Goal: Register for event/course

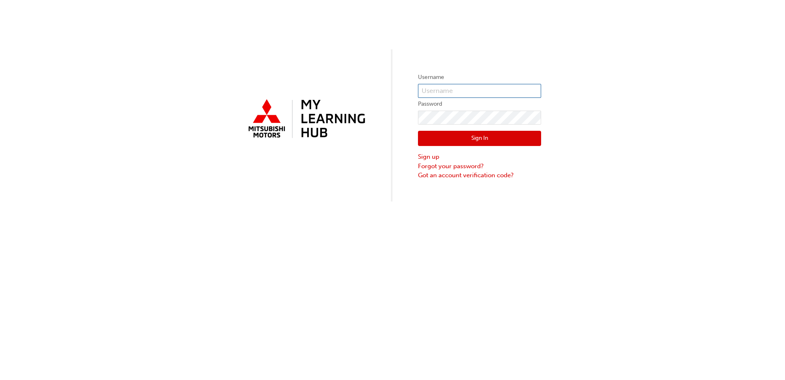
click at [465, 93] on input "text" at bounding box center [479, 91] width 123 height 14
type input "0005837139"
click at [524, 135] on button "Sign In" at bounding box center [479, 139] width 123 height 16
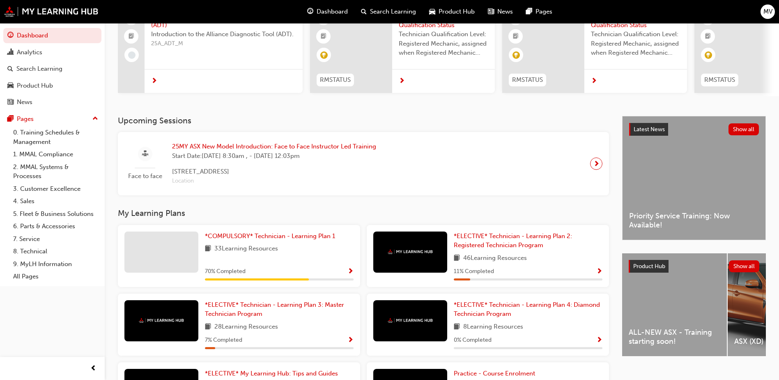
scroll to position [41, 0]
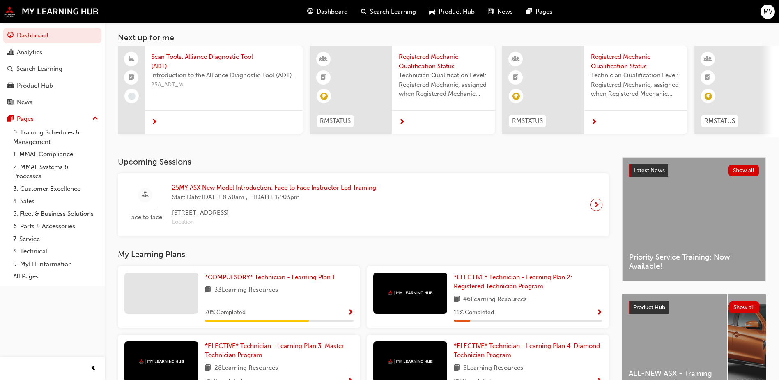
click at [231, 188] on span "25MY ASX New Model Introduction: Face to Face Instructor Led Training" at bounding box center [274, 187] width 204 height 9
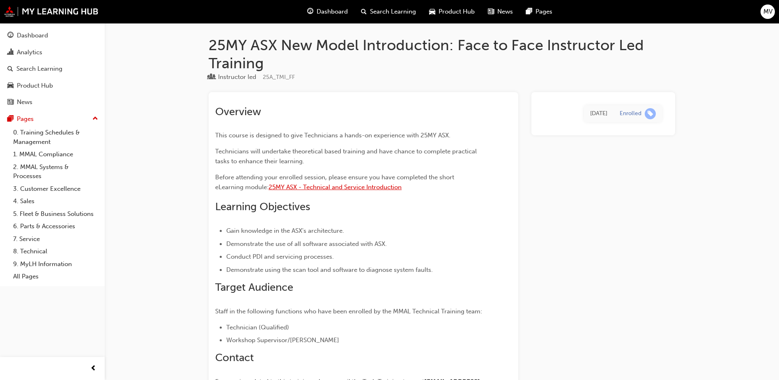
click at [321, 185] on span "25MY ASX - Technical and Service Introduction" at bounding box center [335, 186] width 133 height 7
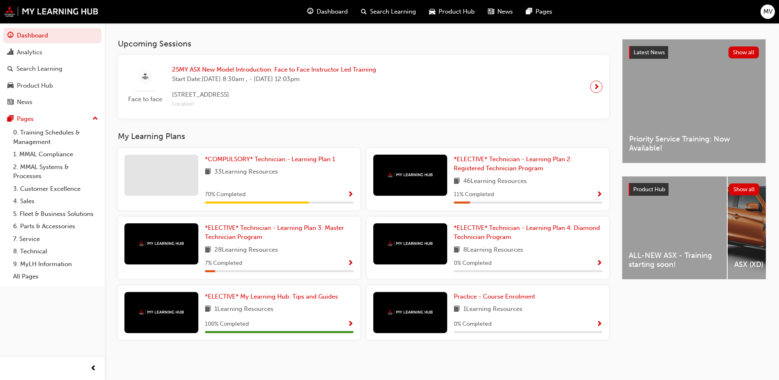
scroll to position [80, 0]
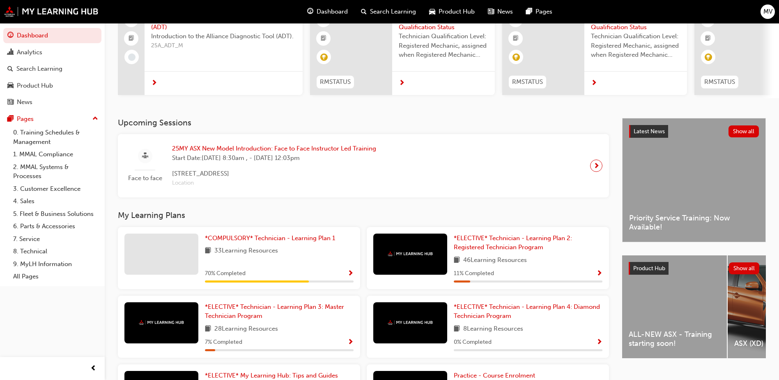
click at [764, 7] on span "MV" at bounding box center [768, 11] width 9 height 9
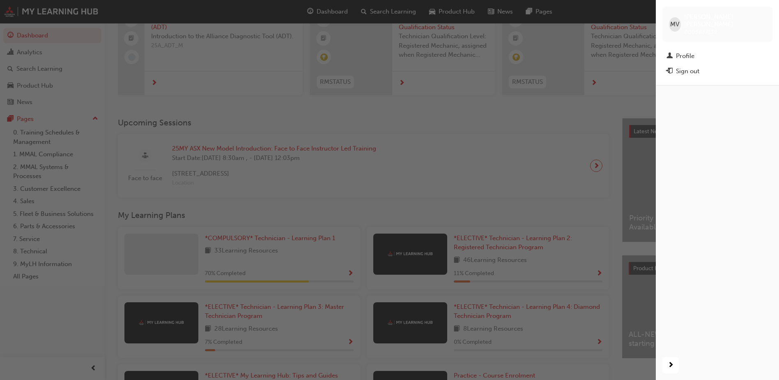
click at [690, 67] on div "Sign out" at bounding box center [687, 71] width 23 height 9
